Goal: Transaction & Acquisition: Purchase product/service

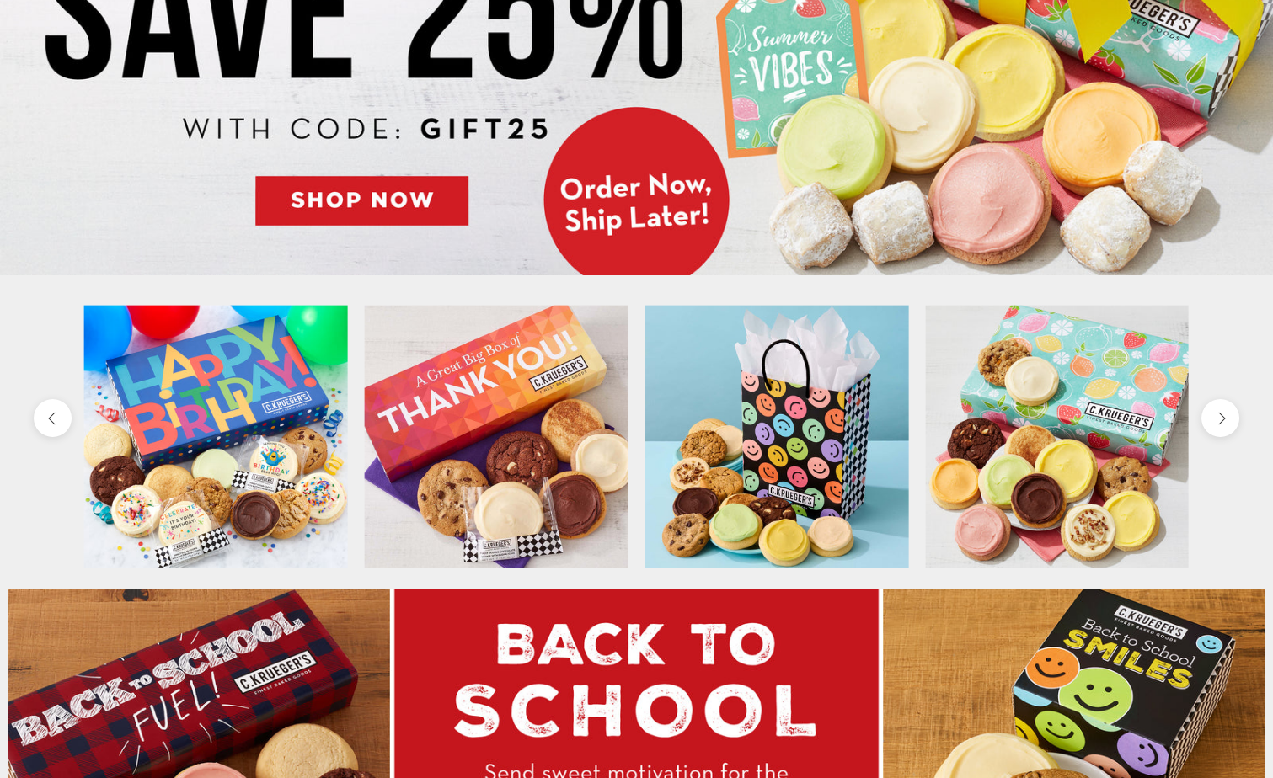
scroll to position [166, 0]
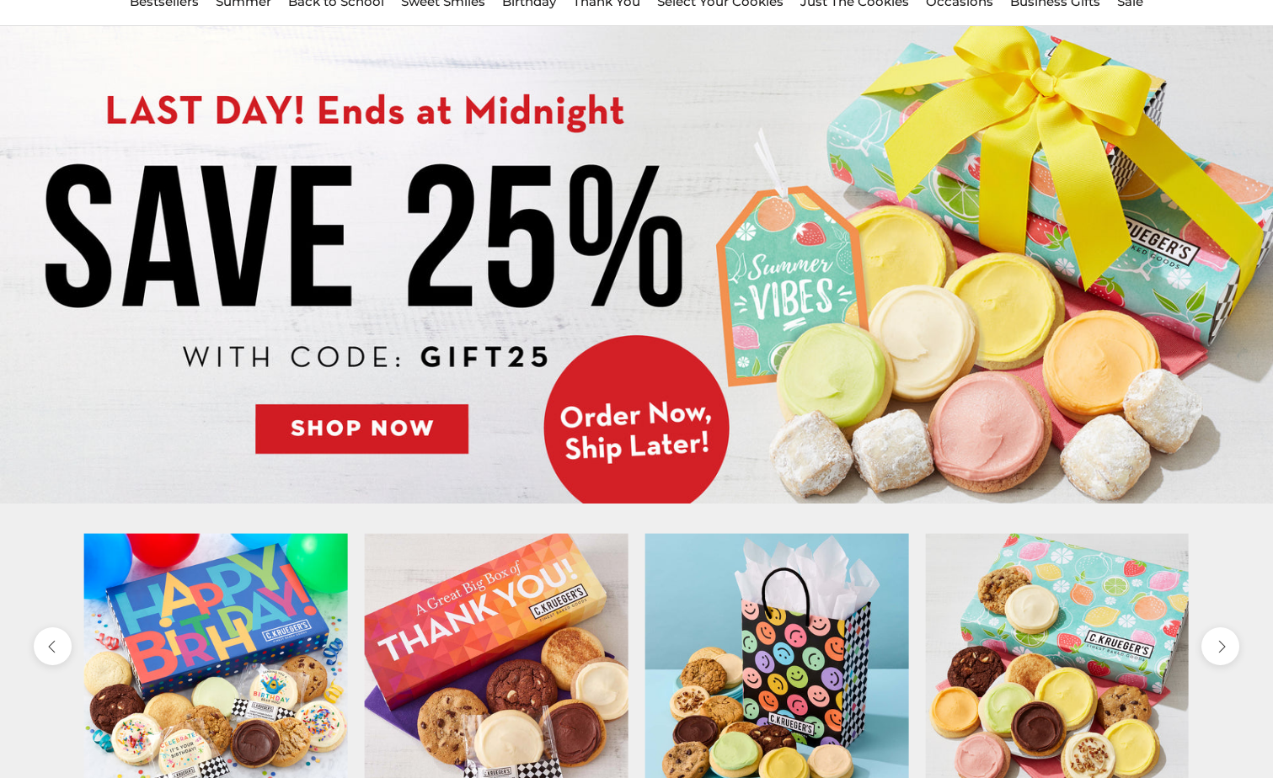
click at [352, 424] on img at bounding box center [636, 265] width 1273 height 478
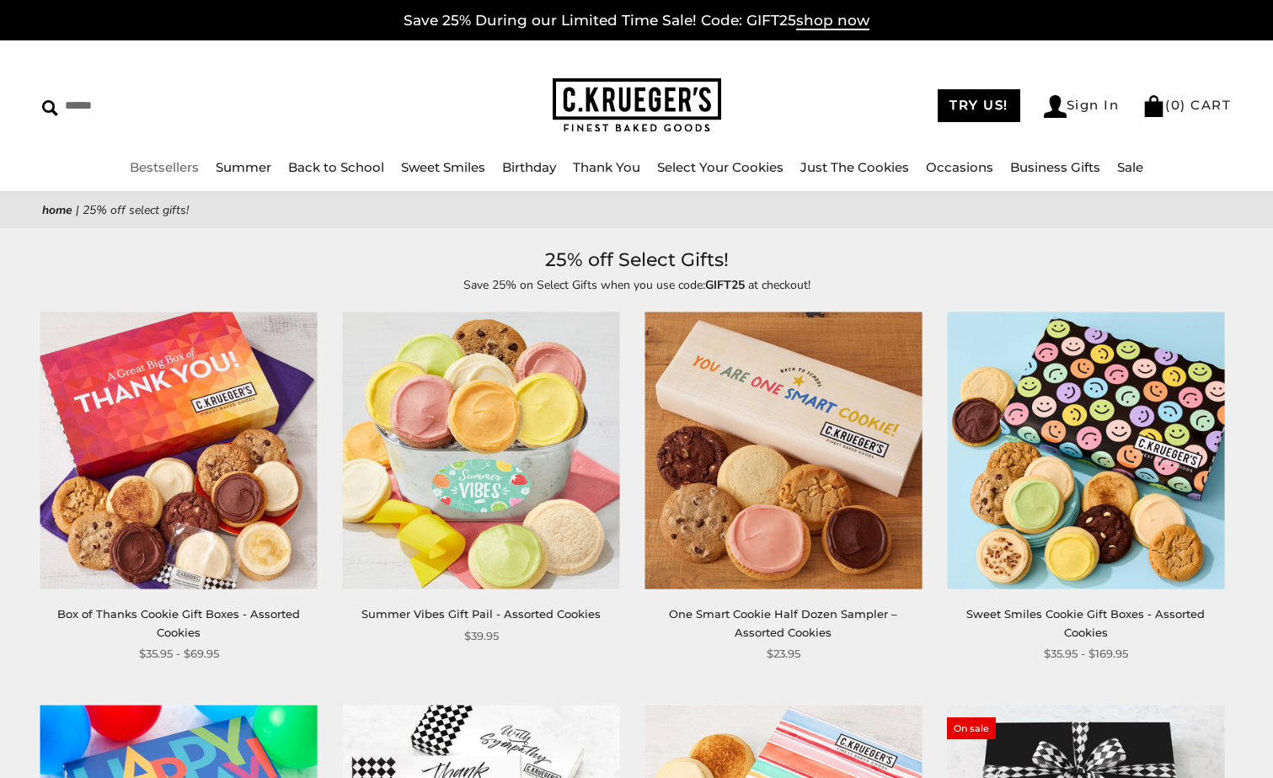
click at [166, 164] on link "Bestsellers" at bounding box center [164, 167] width 69 height 16
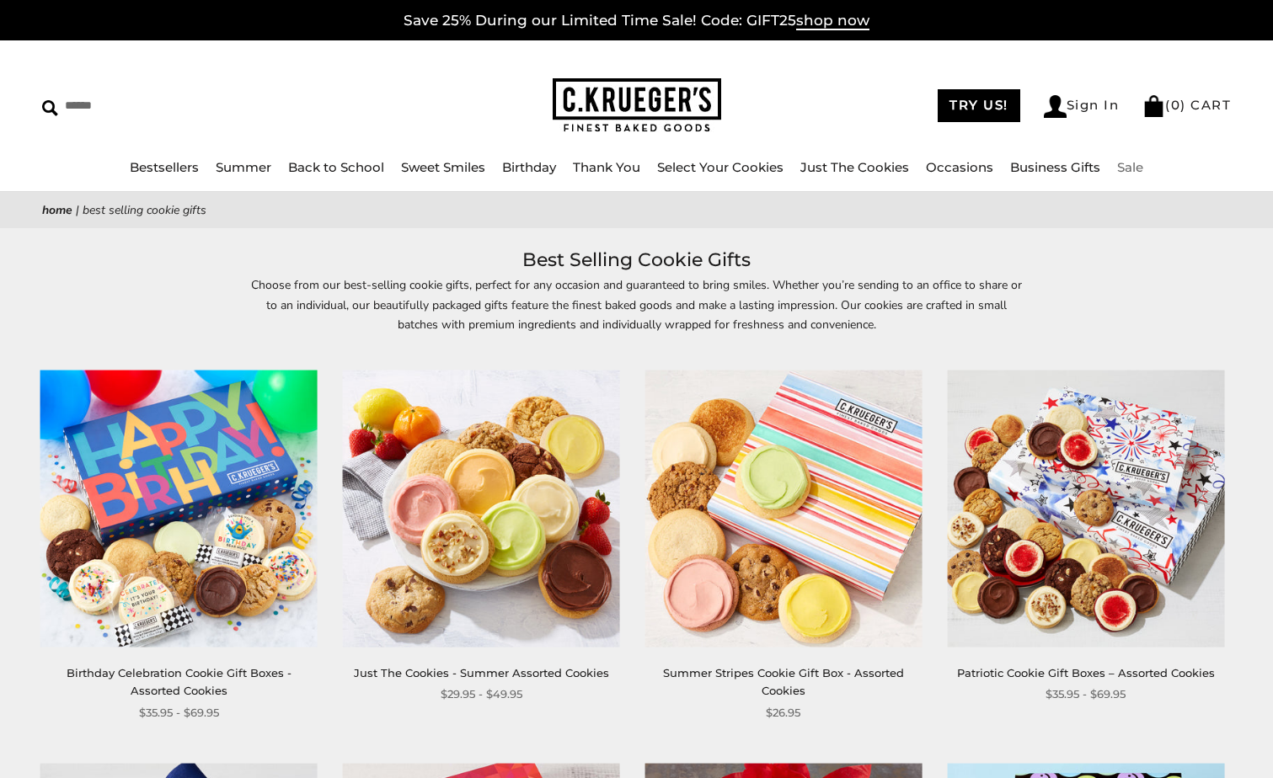
click at [1132, 169] on link "Sale" at bounding box center [1130, 167] width 26 height 16
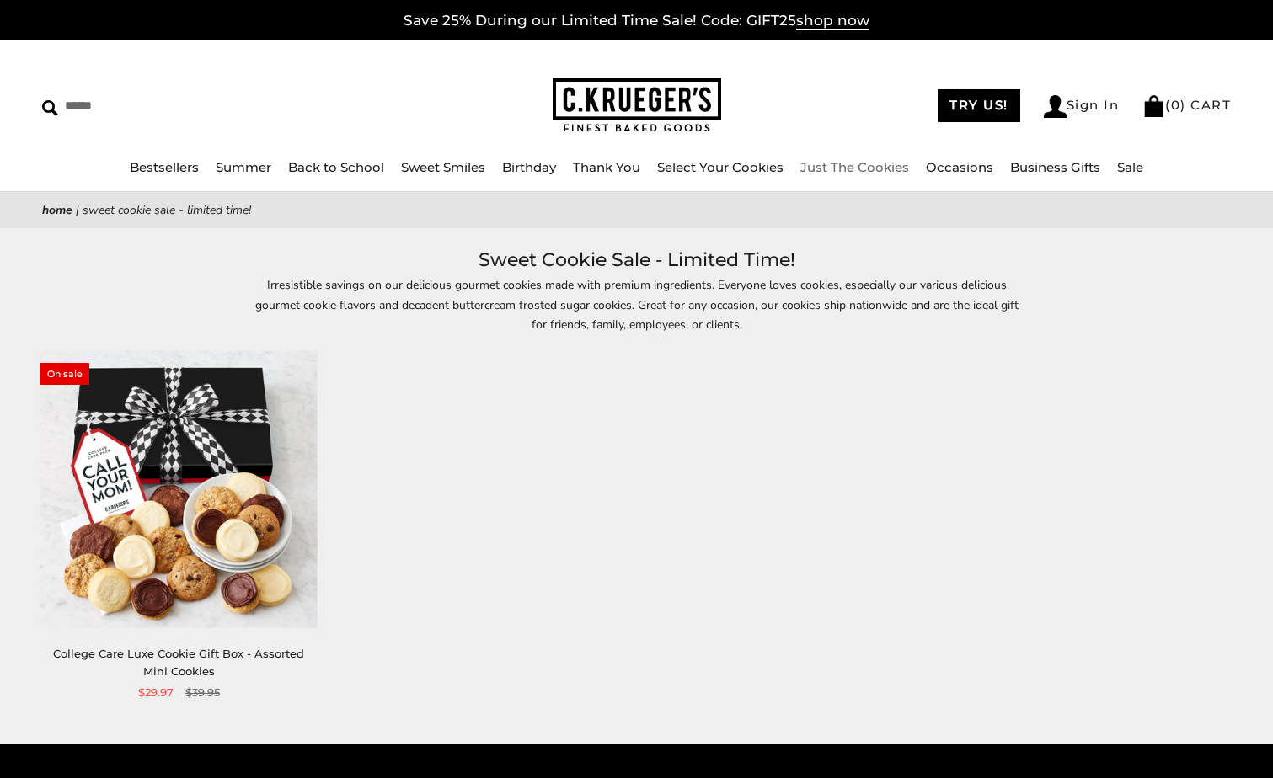
click at [889, 163] on link "Just The Cookies" at bounding box center [854, 167] width 109 height 16
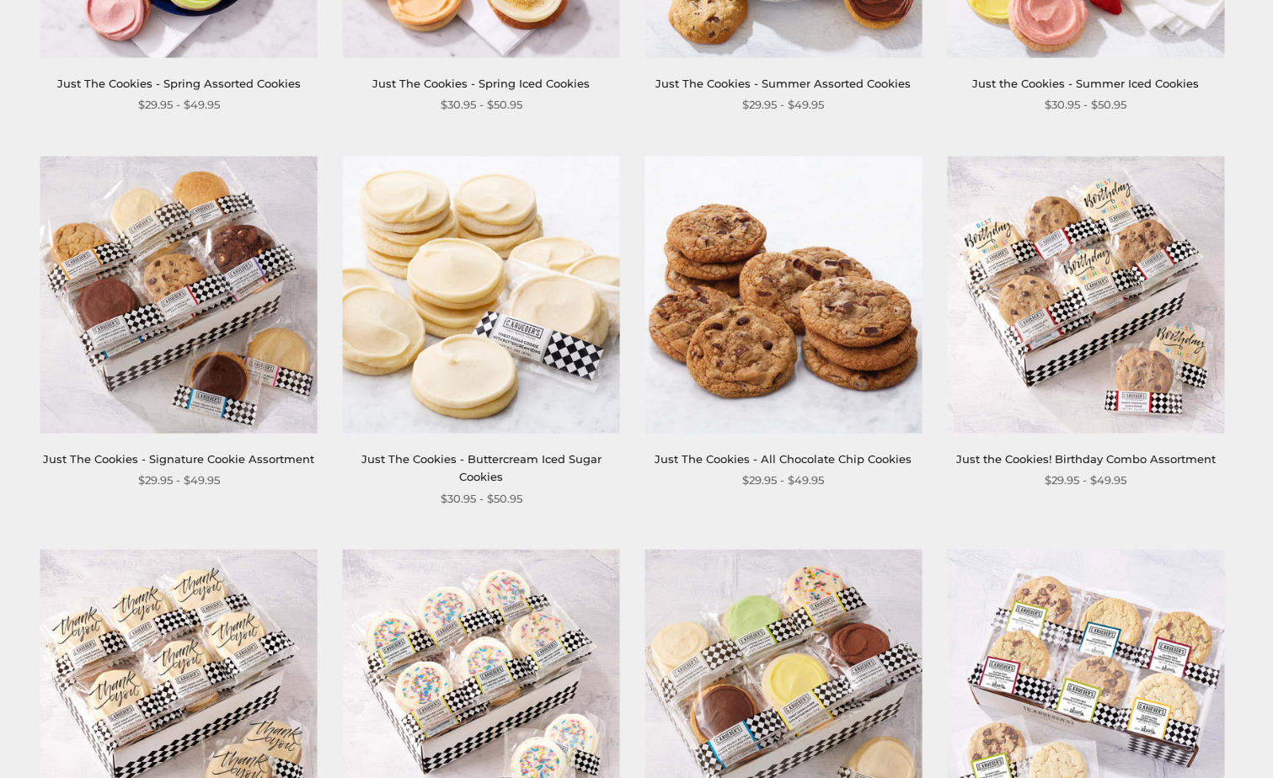
scroll to position [590, 0]
click at [482, 339] on img at bounding box center [481, 294] width 277 height 277
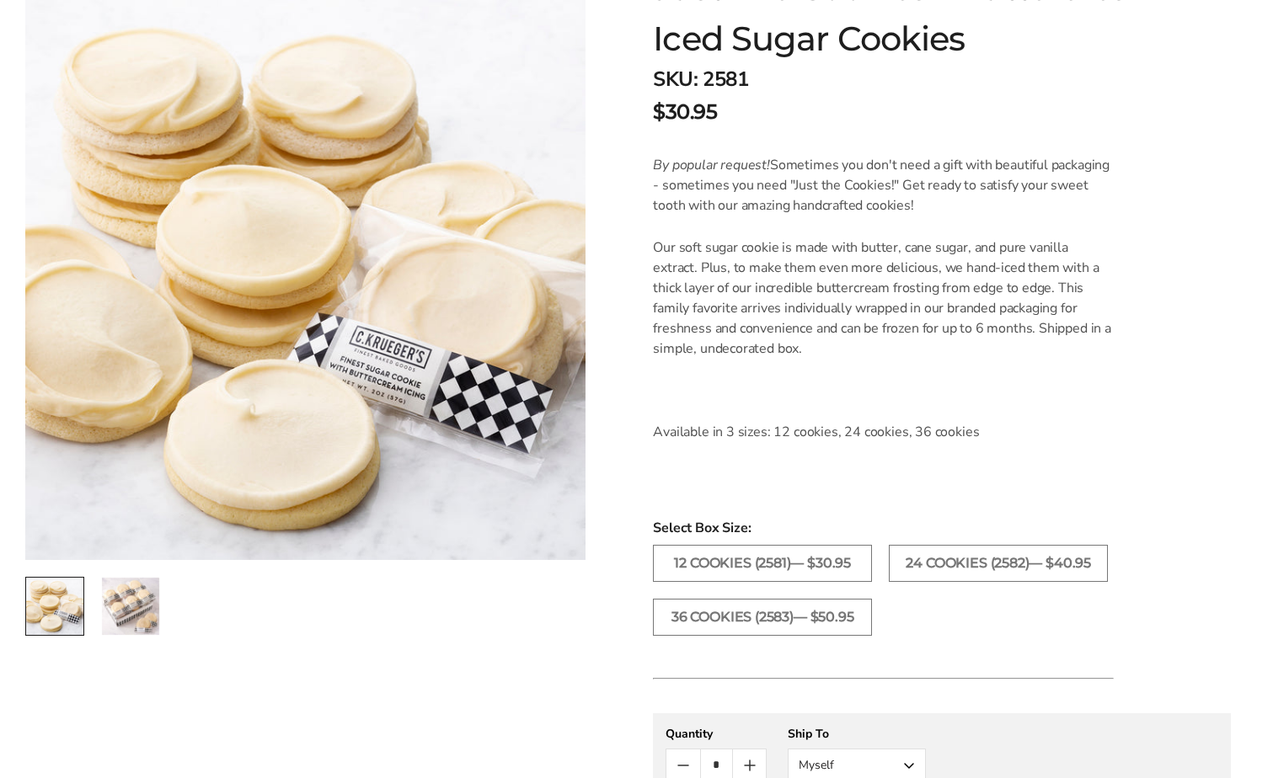
scroll to position [337, 0]
